Goal: Task Accomplishment & Management: Manage account settings

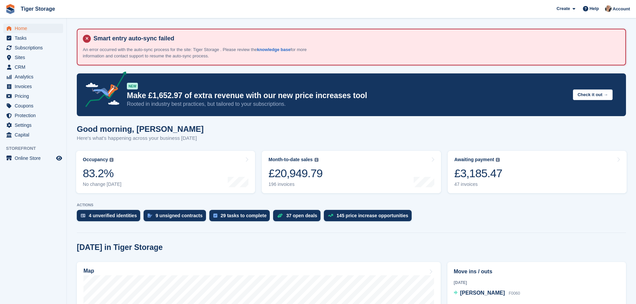
scroll to position [133, 0]
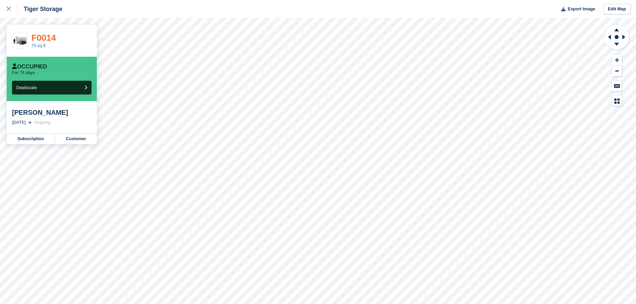
click at [38, 36] on link "F0014" at bounding box center [43, 38] width 25 height 10
click at [10, 14] on link at bounding box center [9, 9] width 18 height 18
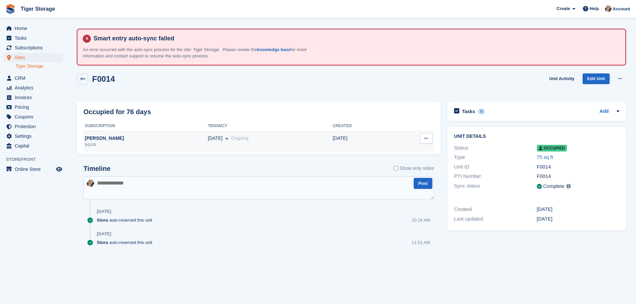
click at [116, 140] on div "mick williams" at bounding box center [145, 138] width 124 height 7
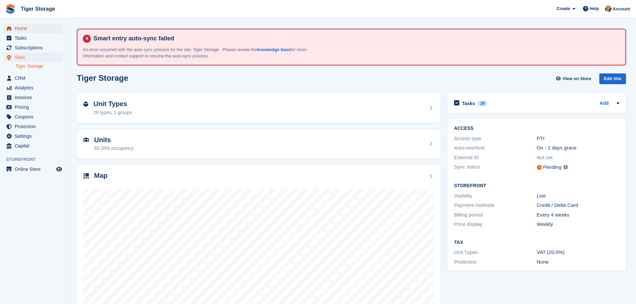
click at [25, 27] on span "Home" at bounding box center [35, 28] width 40 height 9
